Goal: Task Accomplishment & Management: Manage account settings

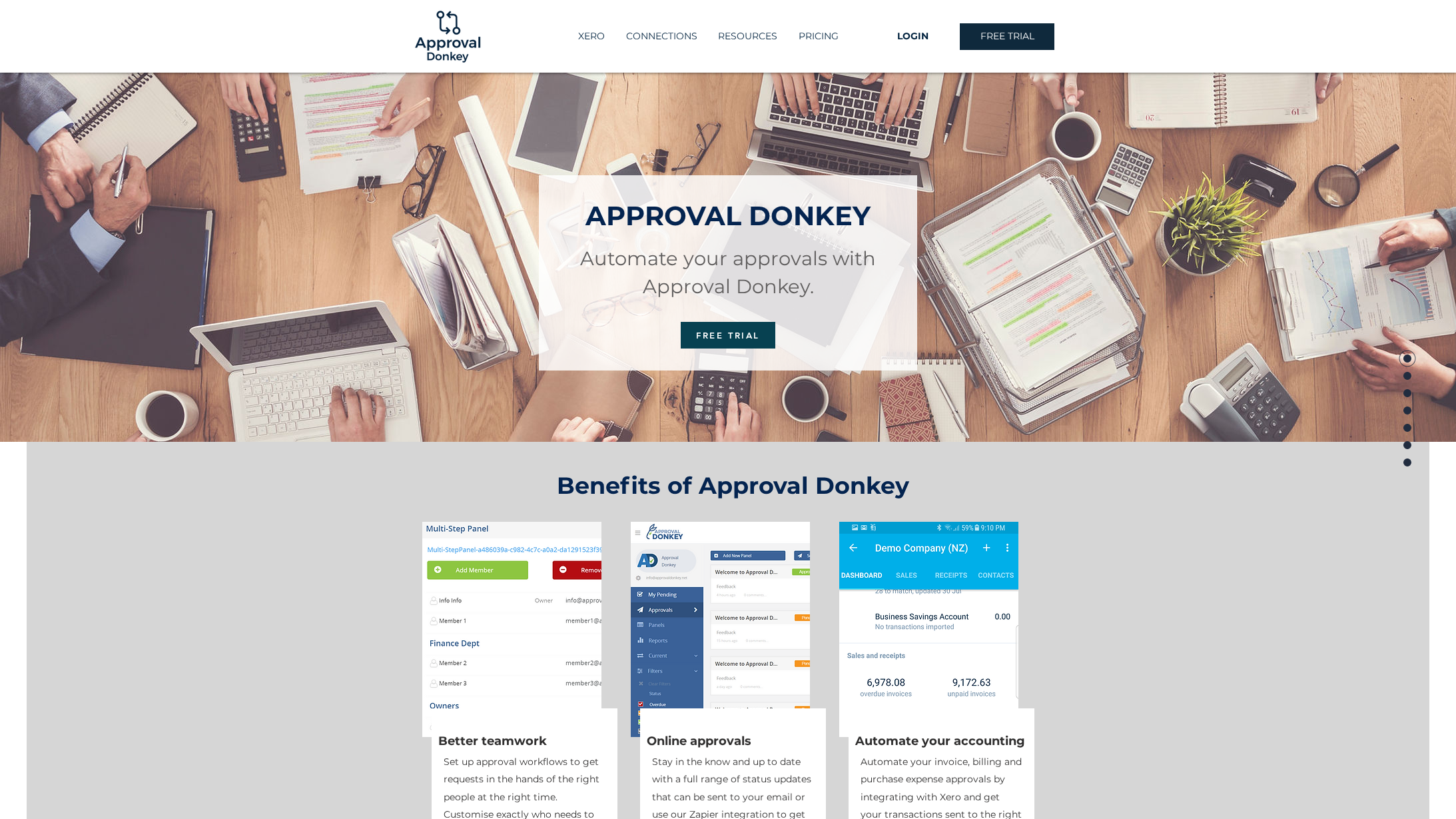
click at [915, 40] on span "LOGIN" at bounding box center [913, 36] width 31 height 13
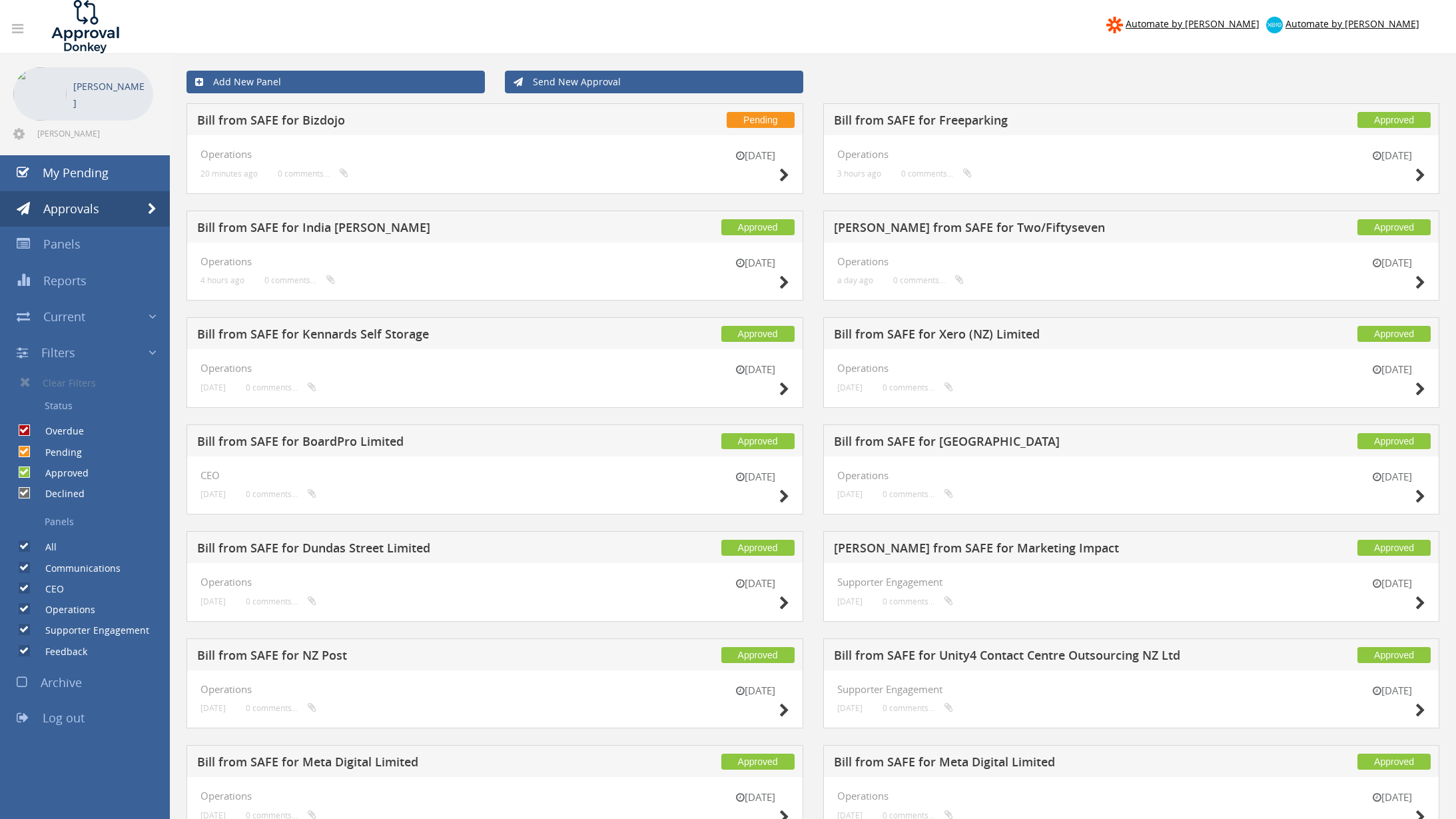
click at [307, 225] on h5 "Bill from SAFE for India Hendrikse" at bounding box center [404, 229] width 416 height 17
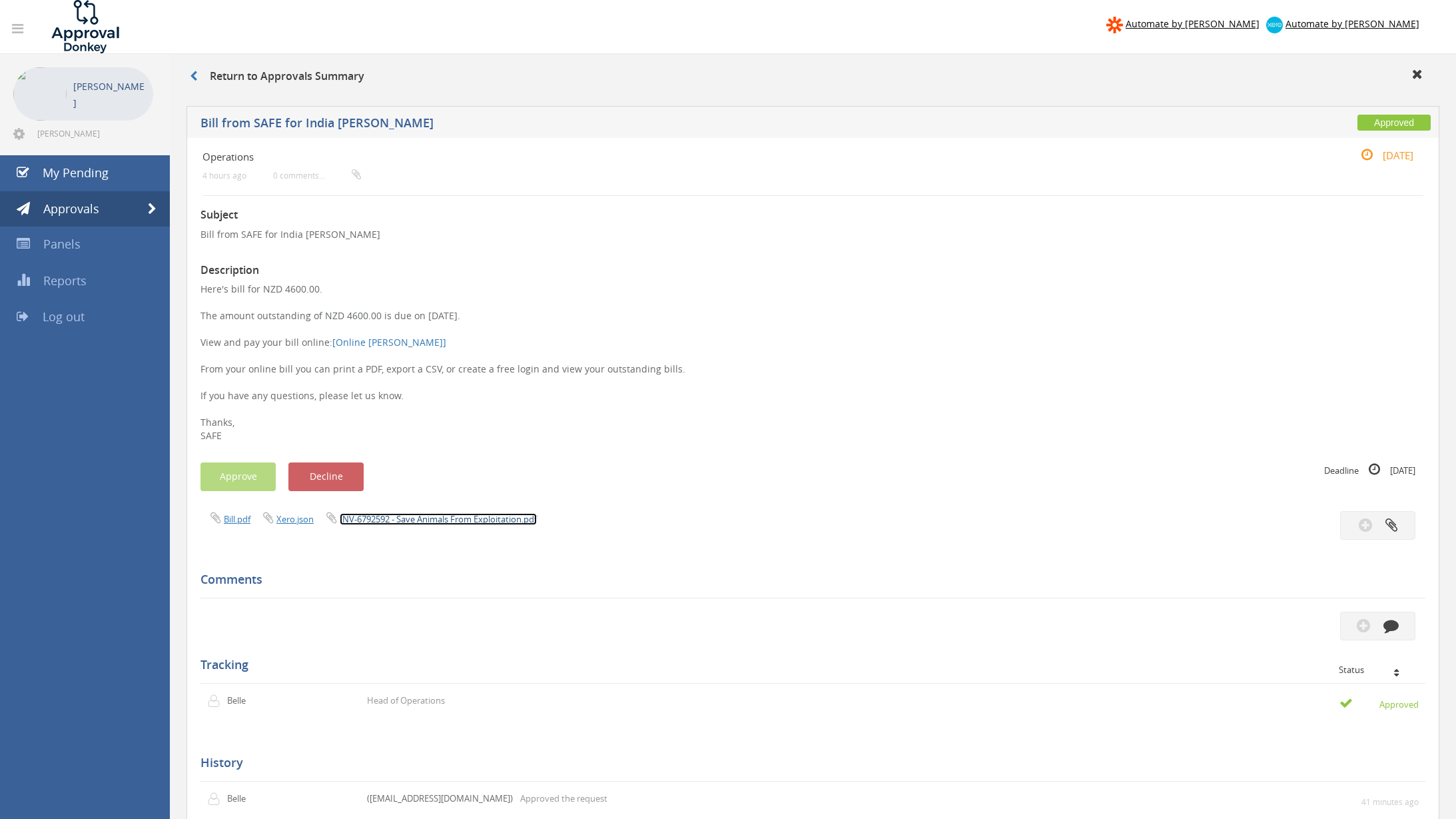
click at [455, 521] on link "INV-6792592 - Save Animals From Exploitation.pdf" at bounding box center [438, 519] width 197 height 12
